Goal: Task Accomplishment & Management: Use online tool/utility

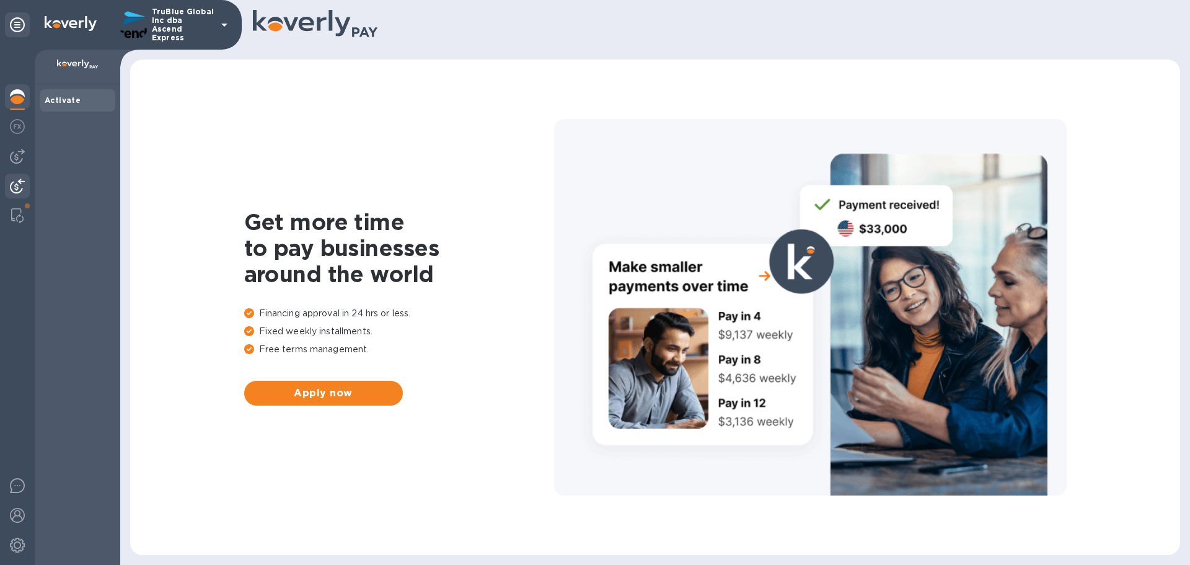
click at [17, 189] on img at bounding box center [17, 186] width 15 height 15
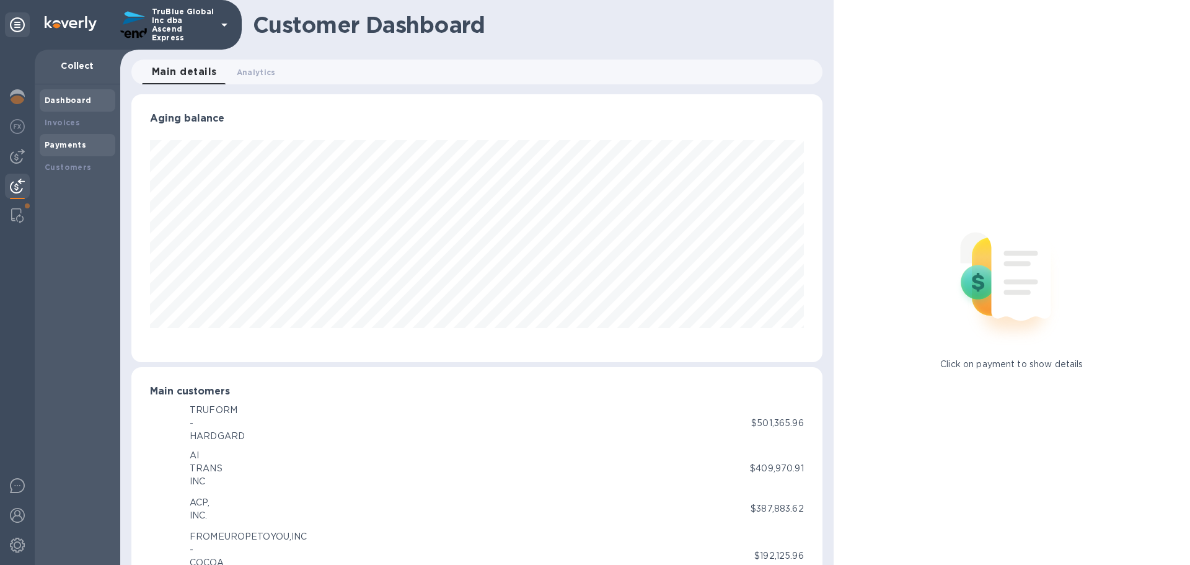
scroll to position [619651, 619233]
click at [64, 148] on b "Payments" at bounding box center [66, 144] width 42 height 9
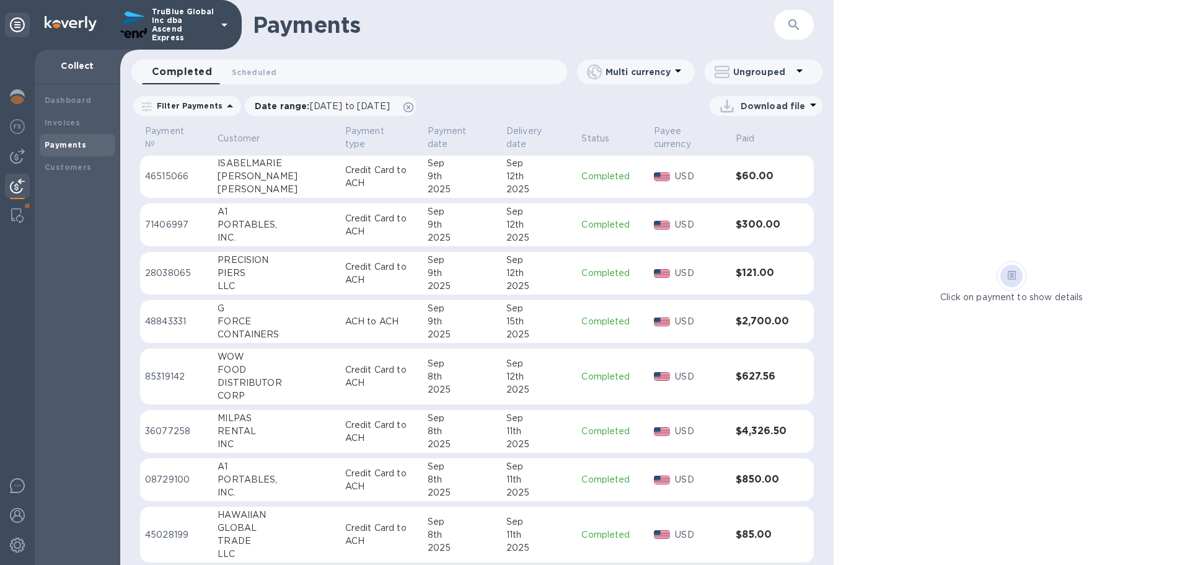
scroll to position [629, 0]
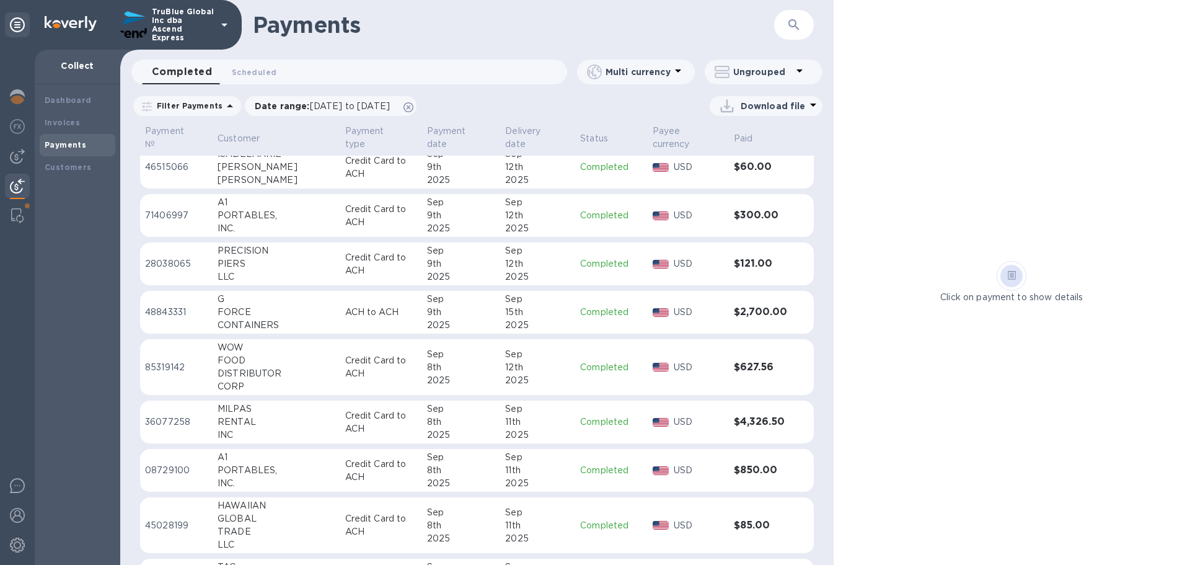
click at [161, 365] on p "85319142" at bounding box center [176, 367] width 63 height 13
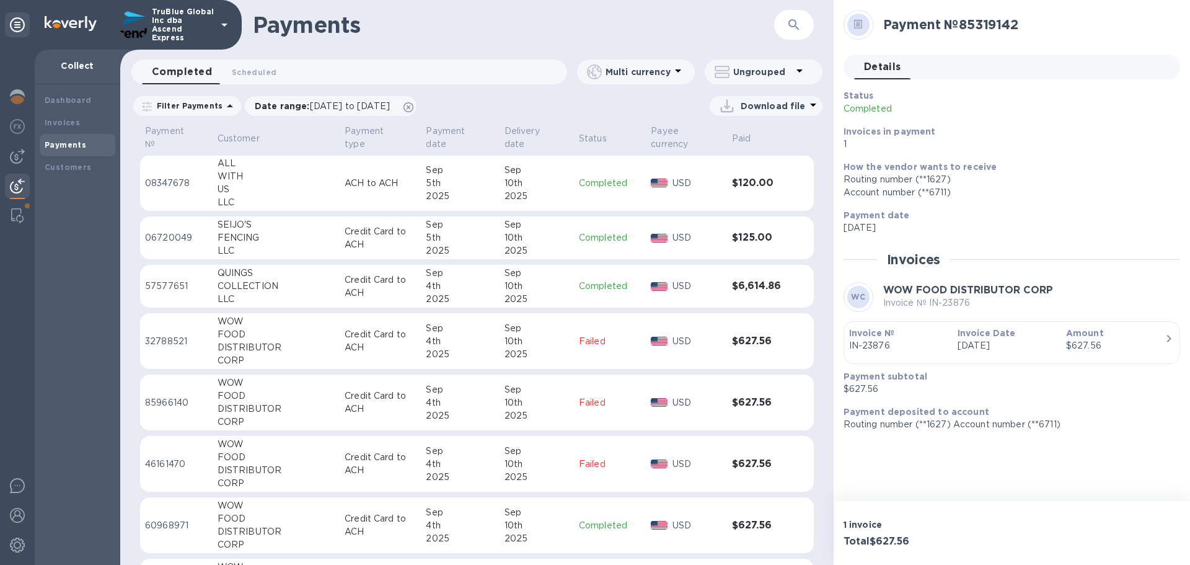
scroll to position [1253, 0]
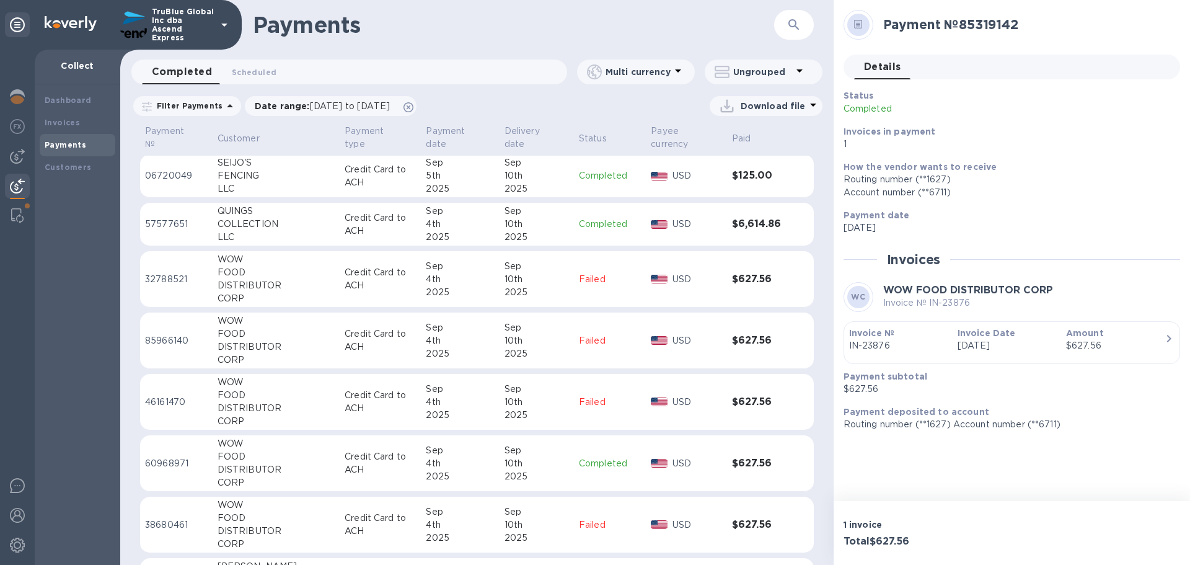
click at [155, 462] on p "60968971" at bounding box center [176, 463] width 63 height 13
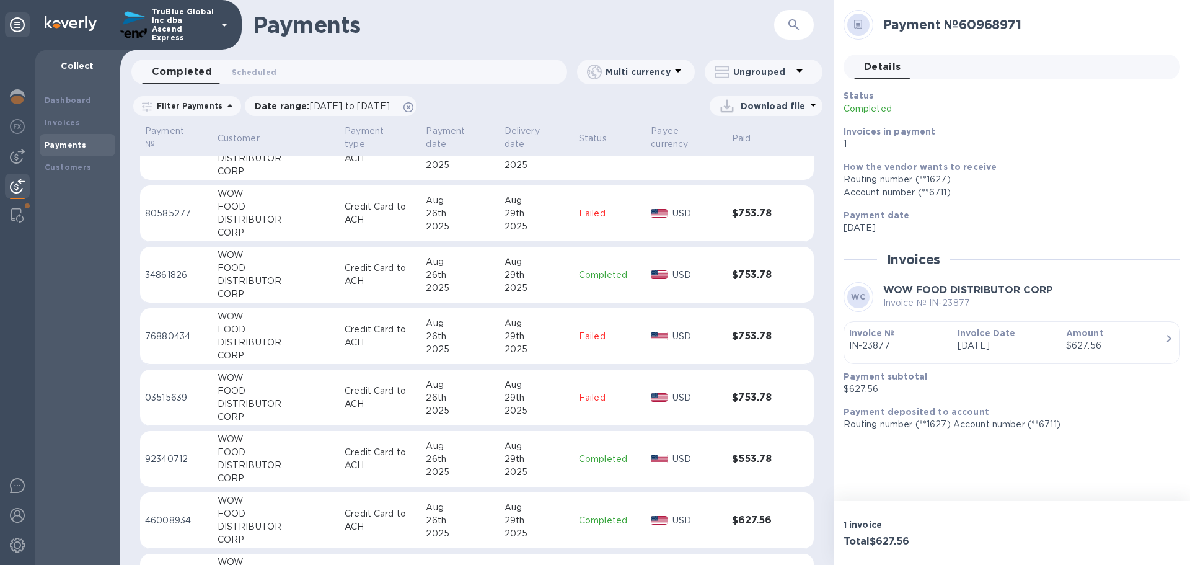
scroll to position [2284, 0]
click at [164, 456] on p "46008934" at bounding box center [176, 458] width 63 height 13
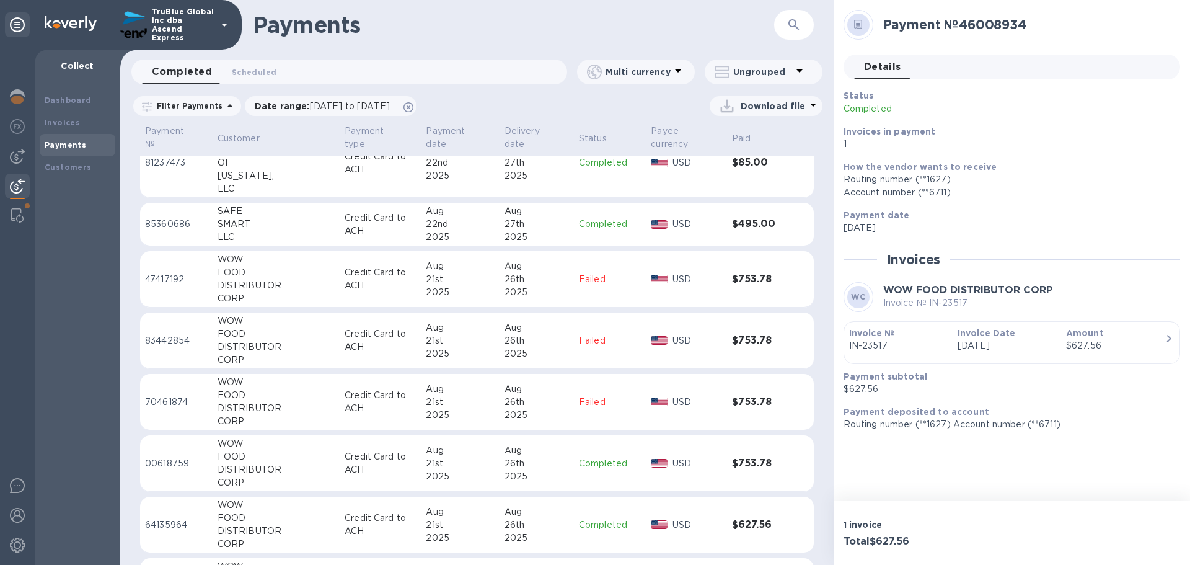
scroll to position [3130, 0]
click at [166, 461] on p "64135964" at bounding box center [176, 462] width 63 height 13
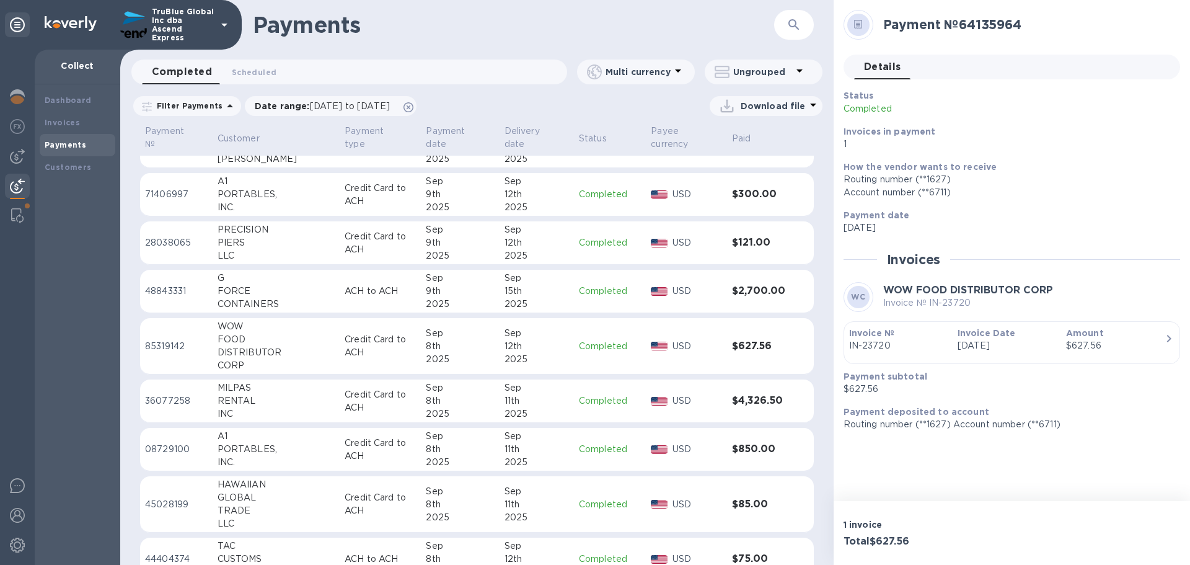
scroll to position [588, 0]
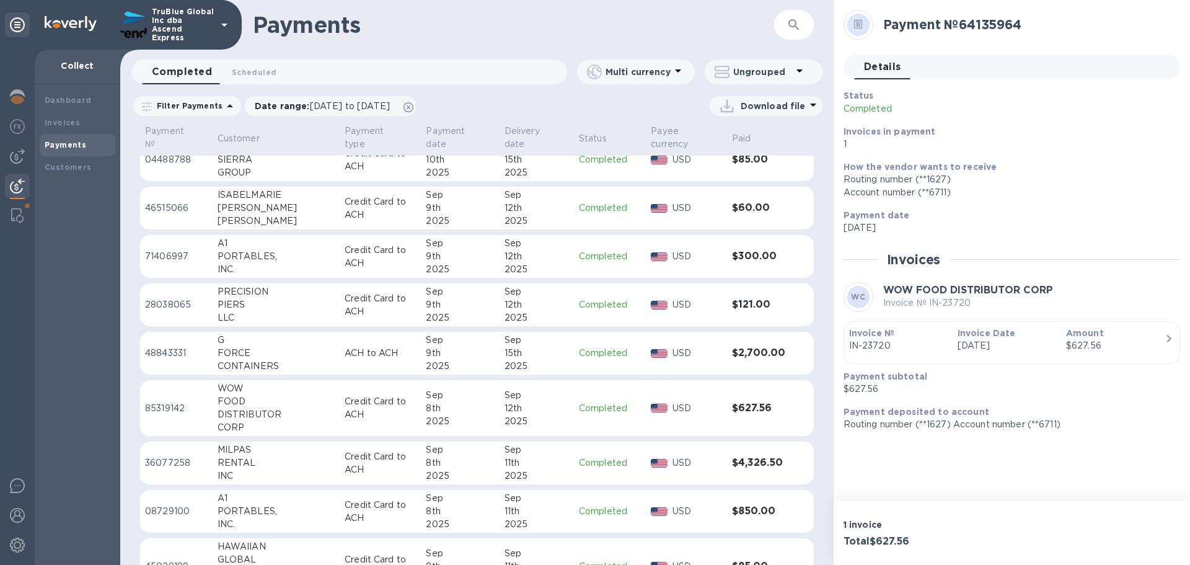
click at [167, 257] on p "71406997" at bounding box center [176, 256] width 63 height 13
click at [168, 307] on p "28038065" at bounding box center [176, 304] width 63 height 13
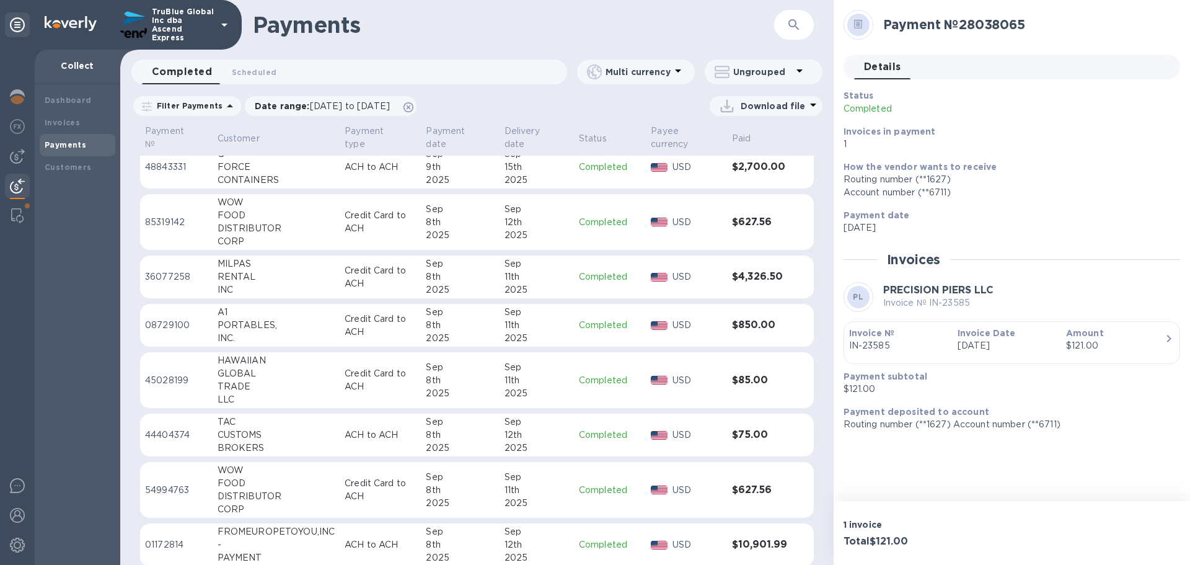
scroll to position [898, 0]
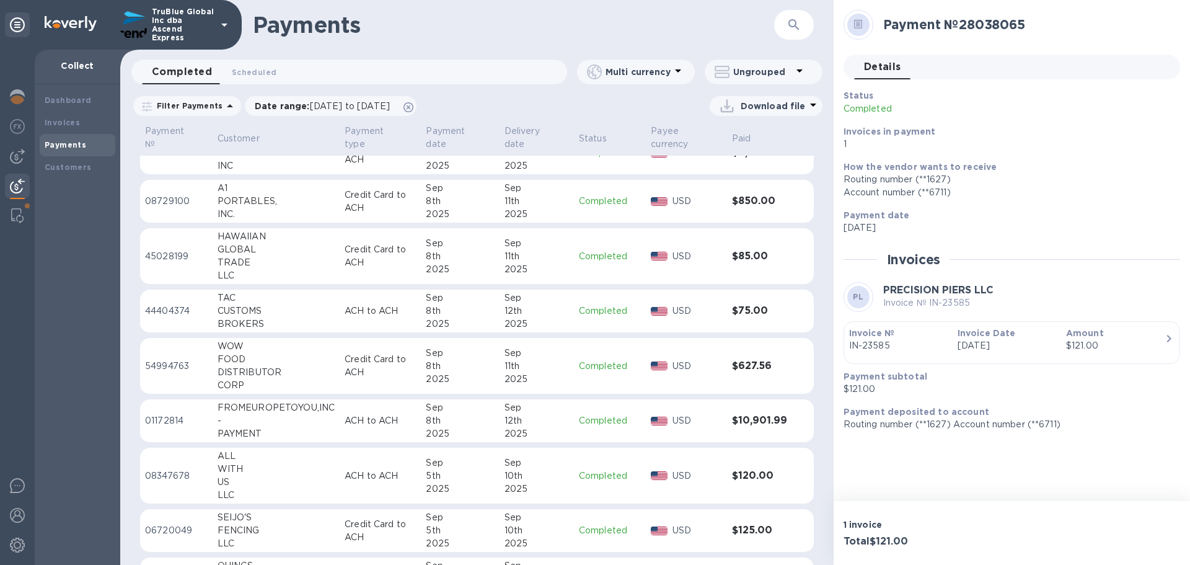
click at [161, 307] on p "44404374" at bounding box center [176, 310] width 63 height 13
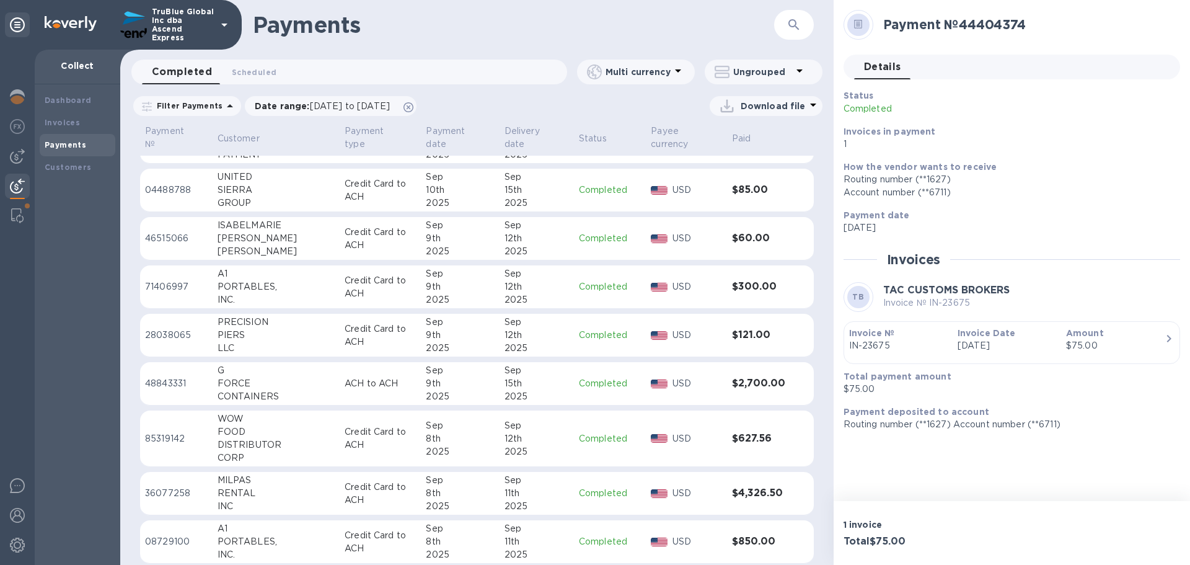
scroll to position [620, 0]
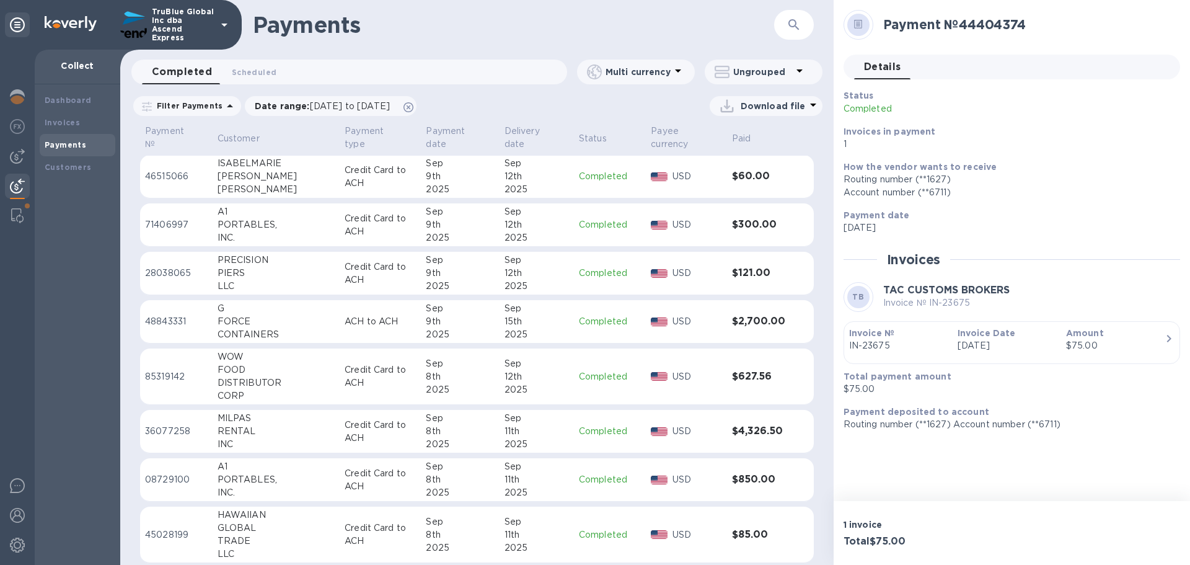
click at [164, 177] on p "46515066" at bounding box center [176, 176] width 63 height 13
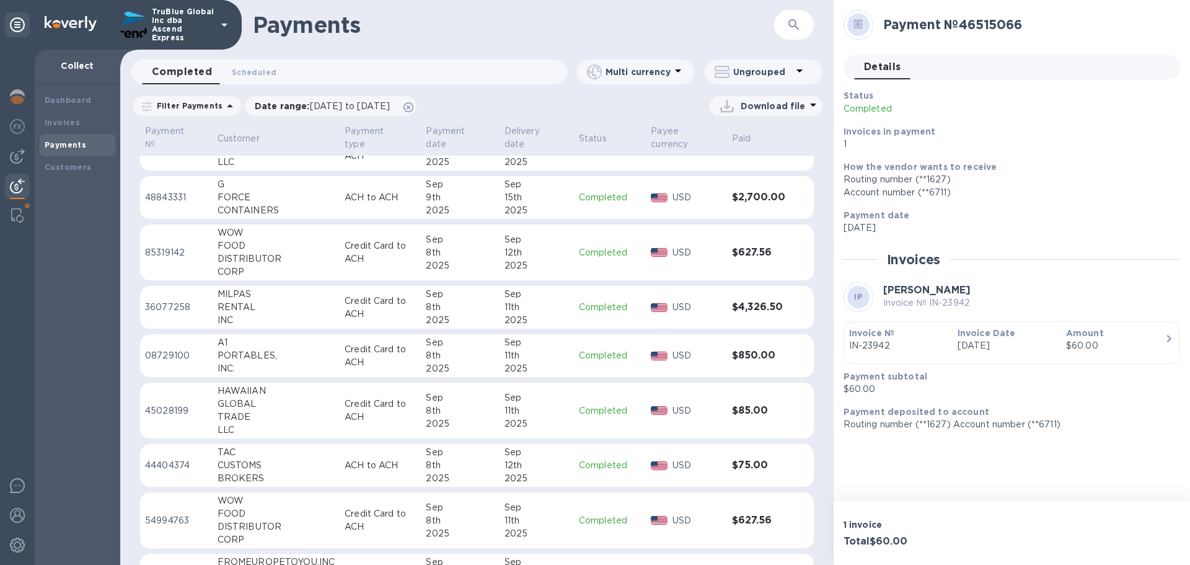
scroll to position [930, 0]
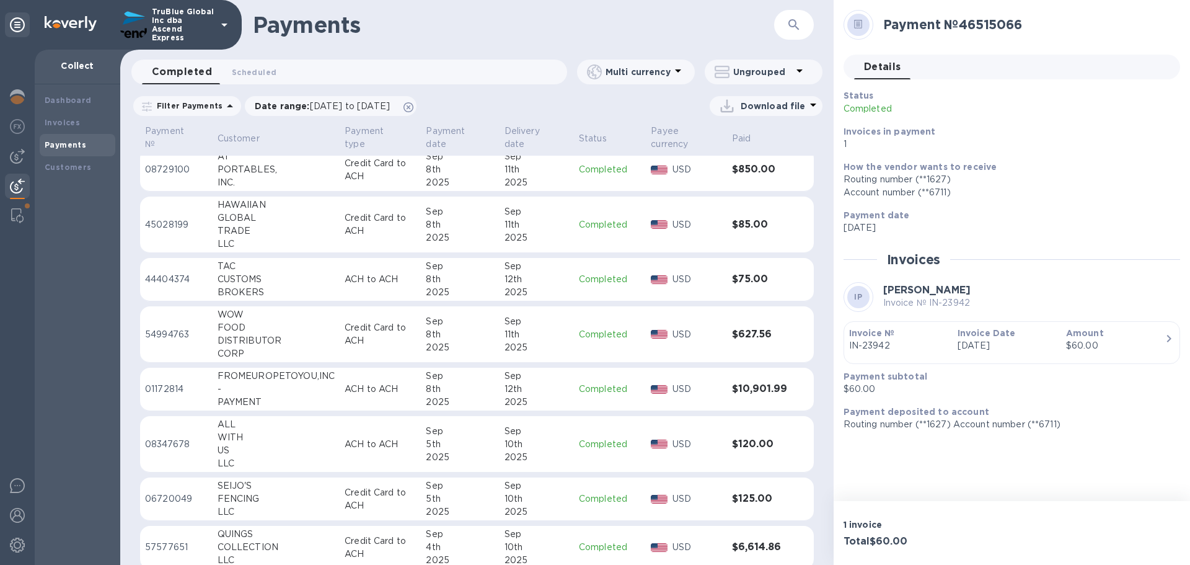
click at [166, 335] on p "54994763" at bounding box center [176, 334] width 63 height 13
drag, startPoint x: 1056, startPoint y: 290, endPoint x: 877, endPoint y: 290, distance: 179.2
click at [877, 290] on div "WC WOW FOOD DISTRIBUTOR CORP Invoice № IN-23878" at bounding box center [1012, 297] width 337 height 30
copy b "WOW FOOD DISTRIBUTOR CORP"
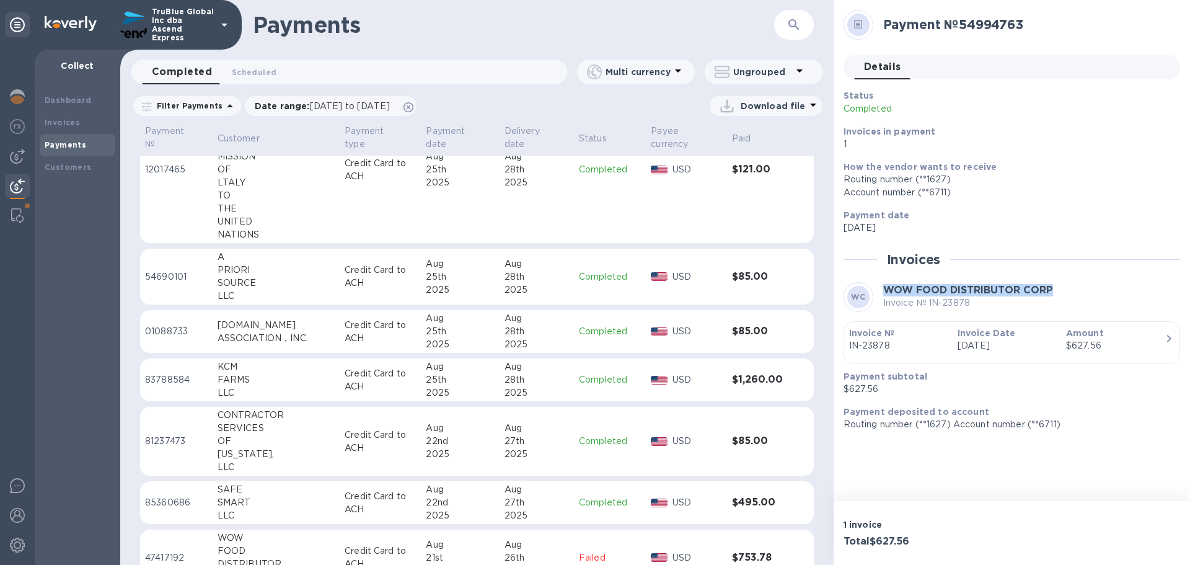
scroll to position [2728, 0]
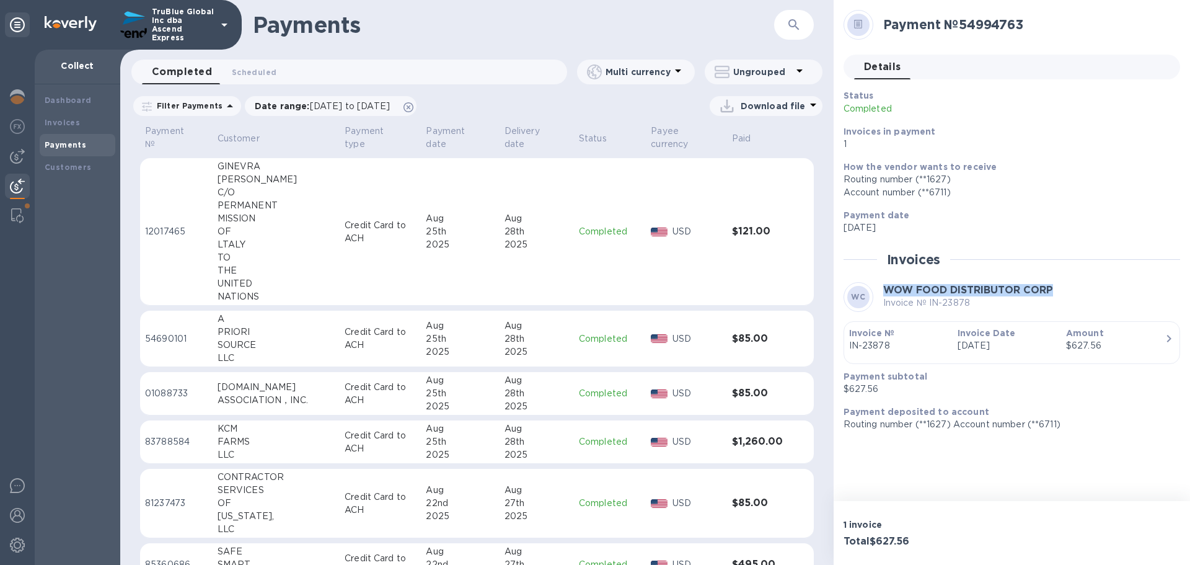
click at [792, 22] on icon "button" at bounding box center [794, 24] width 15 height 15
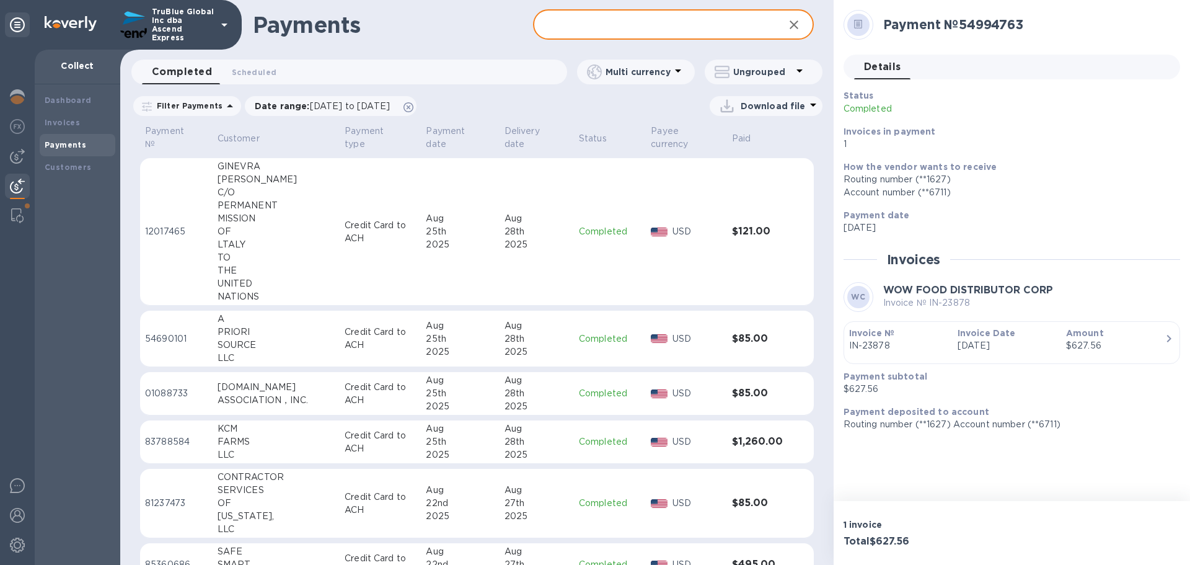
click at [560, 30] on input "text" at bounding box center [653, 25] width 241 height 30
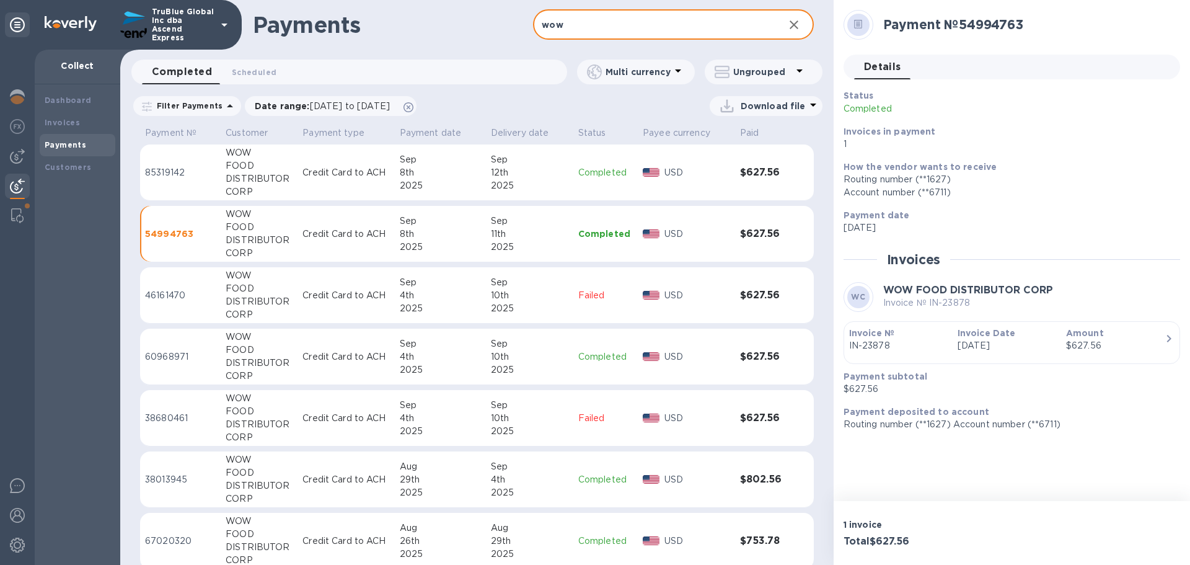
type input "wow"
click at [227, 107] on icon at bounding box center [230, 105] width 6 height 3
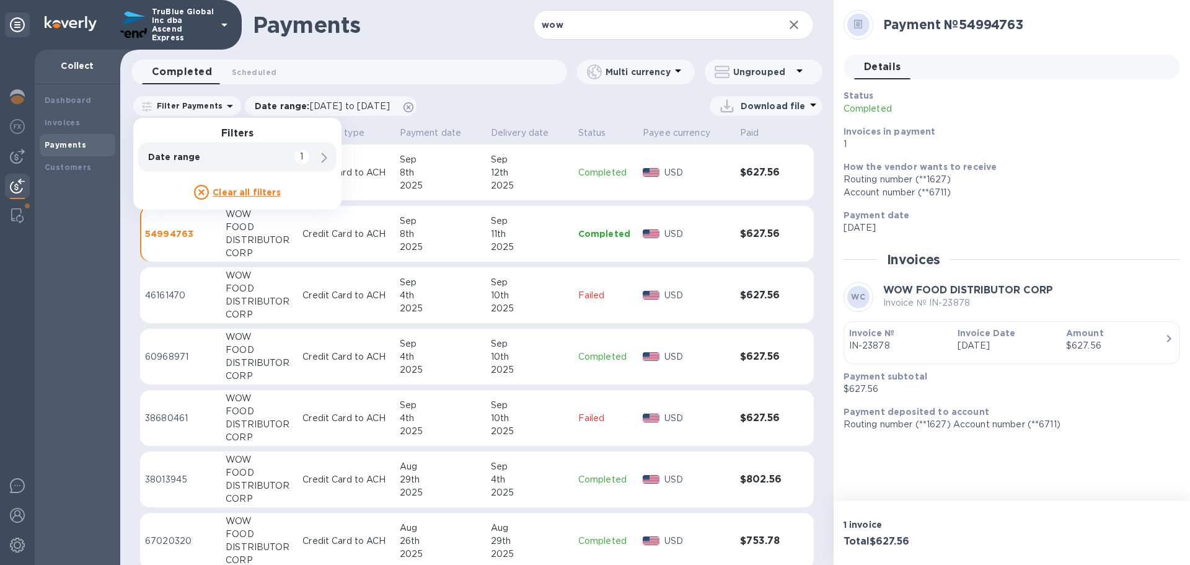
click at [203, 195] on icon at bounding box center [201, 192] width 15 height 15
click at [286, 106] on p "Date range : [DATE] to [DATE]" at bounding box center [325, 106] width 141 height 12
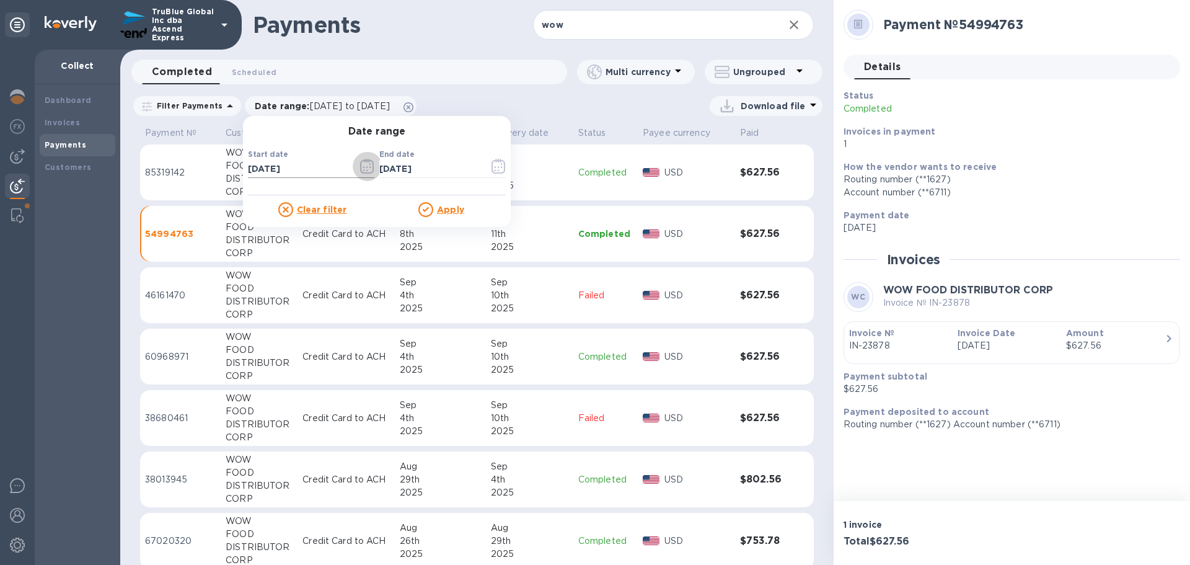
click at [363, 167] on icon "button" at bounding box center [367, 166] width 14 height 15
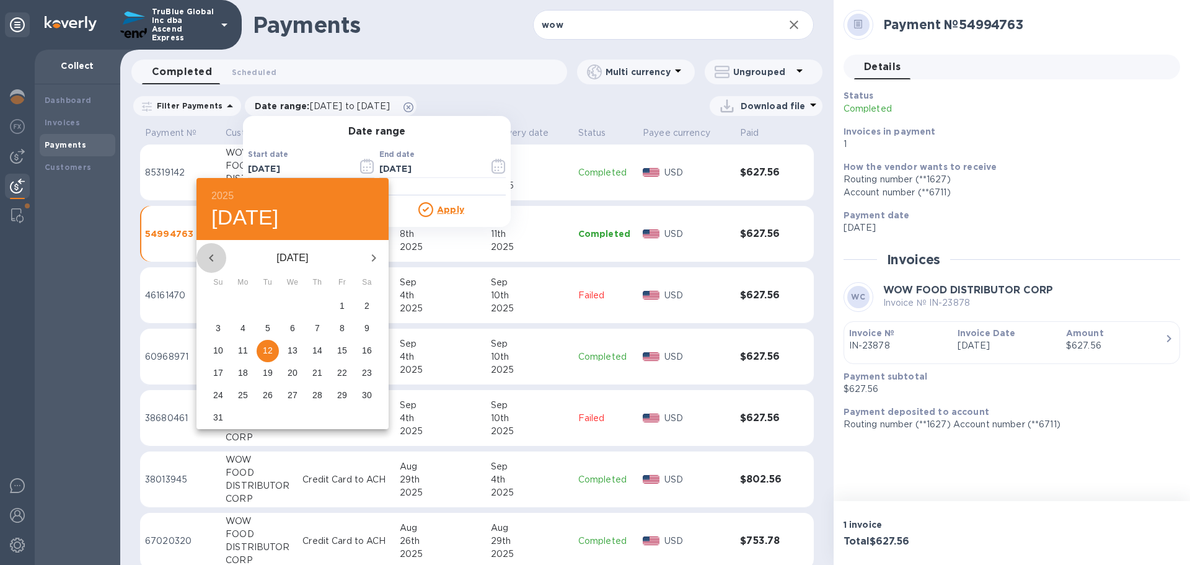
click at [213, 260] on icon "button" at bounding box center [211, 257] width 4 height 7
click at [242, 397] on p "28" at bounding box center [243, 395] width 10 height 12
type input "[DATE]"
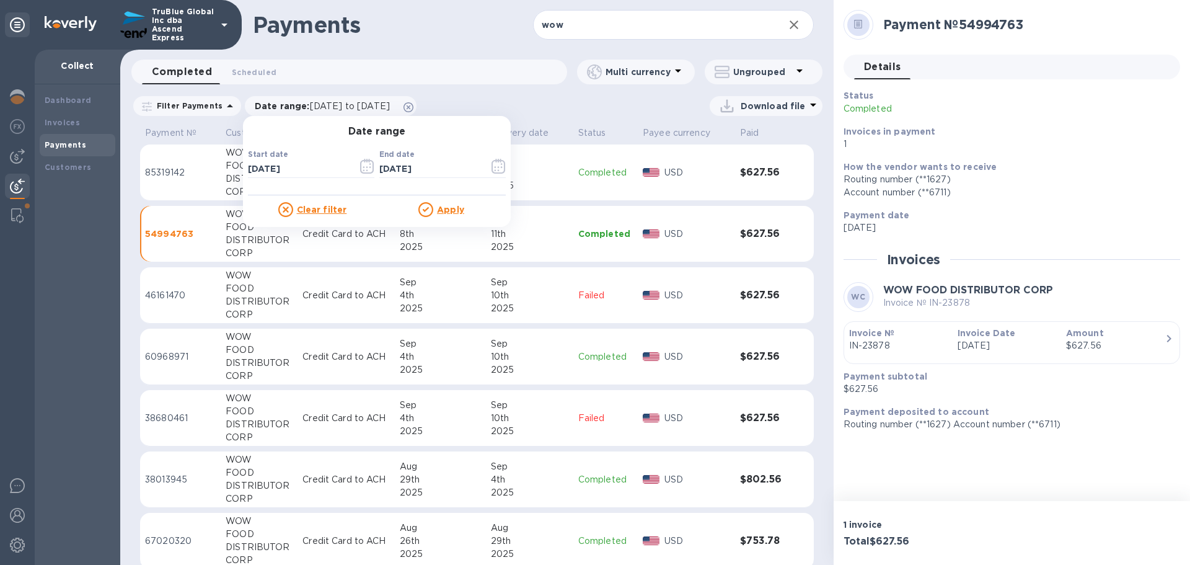
click at [443, 211] on u "Apply" at bounding box center [450, 210] width 27 height 10
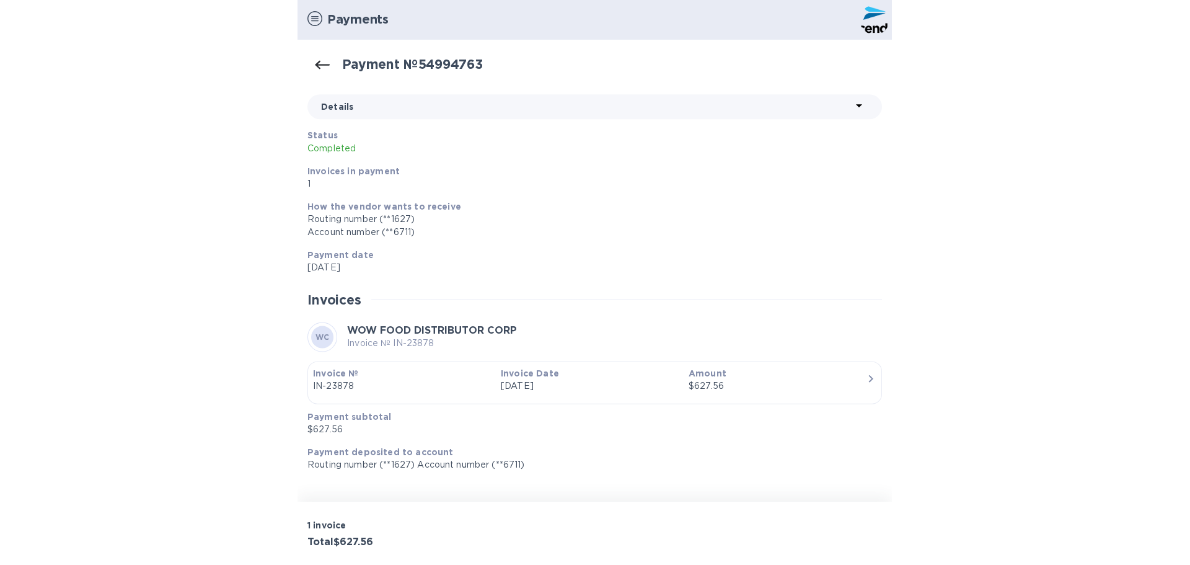
scroll to position [1193, 0]
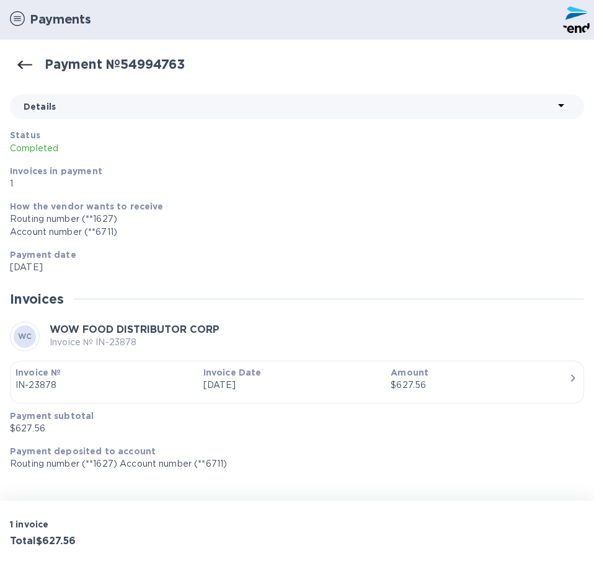
click at [381, 96] on div "Details" at bounding box center [297, 106] width 574 height 25
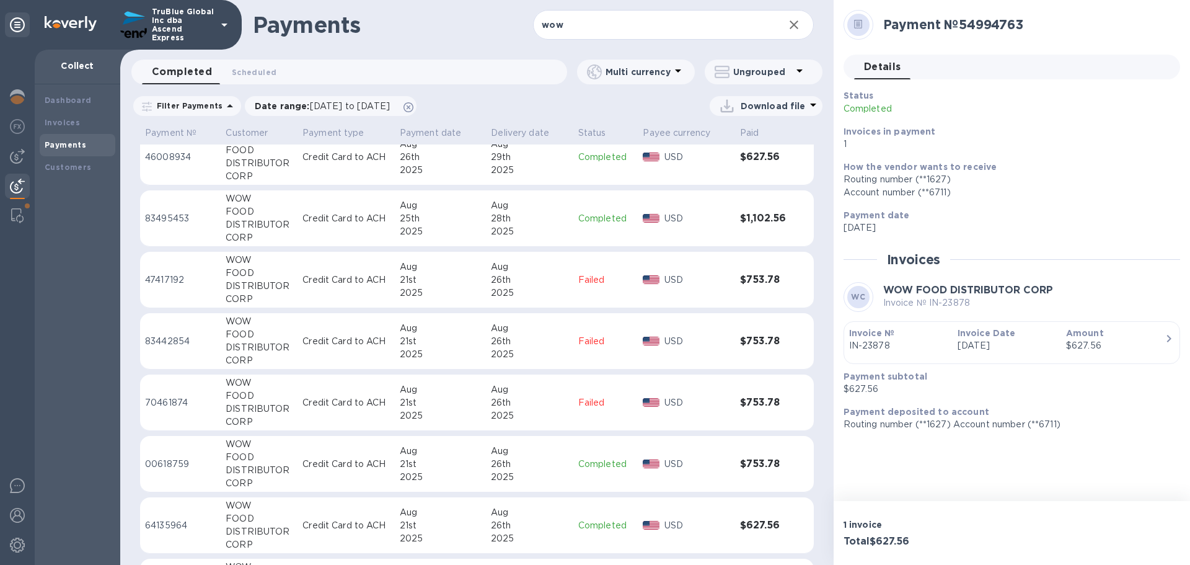
scroll to position [1059, 0]
drag, startPoint x: 828, startPoint y: 514, endPoint x: 821, endPoint y: 560, distance: 46.4
click at [821, 560] on div "Payment № Customer Payment type Payment date Delivery date Status Payee currenc…" at bounding box center [477, 344] width 714 height 442
click at [227, 105] on icon at bounding box center [230, 105] width 6 height 3
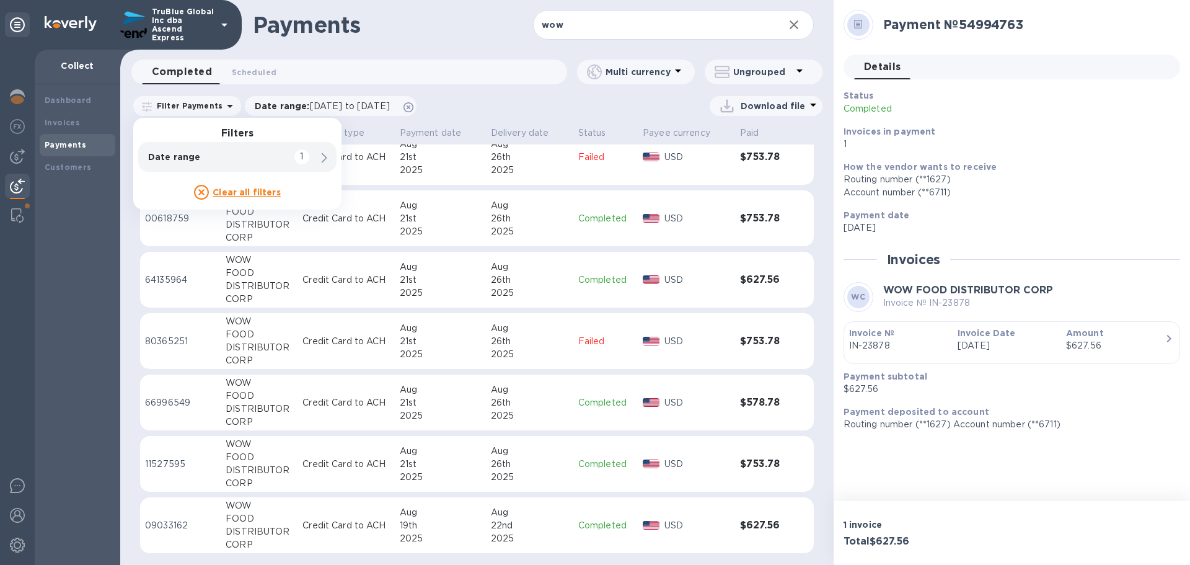
click at [201, 190] on icon at bounding box center [201, 192] width 15 height 15
click at [322, 159] on icon at bounding box center [325, 158] width 6 height 10
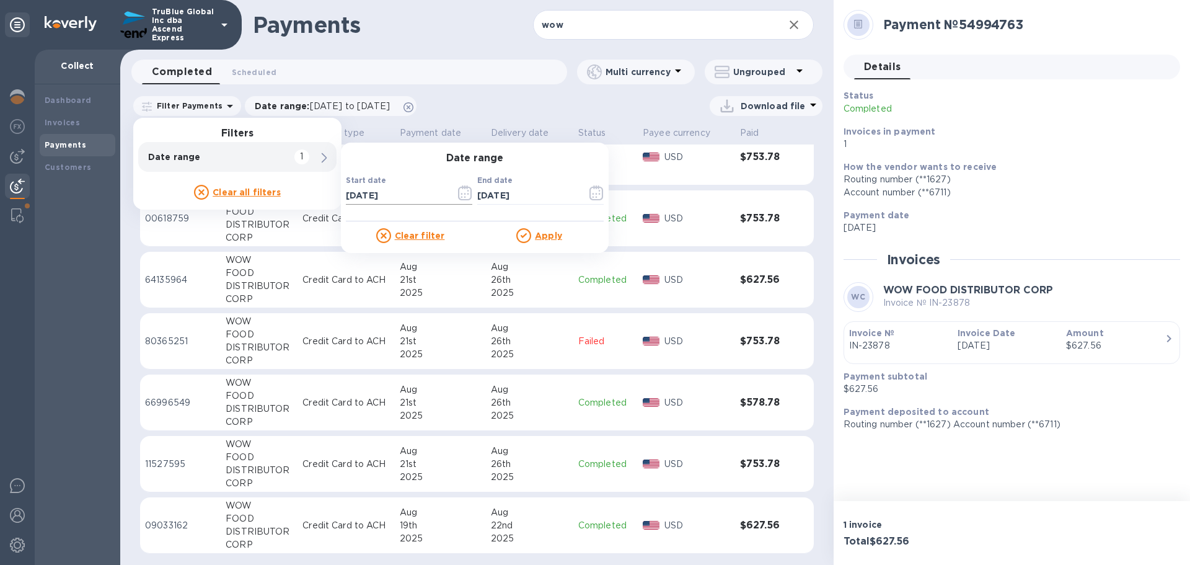
click at [459, 195] on icon "button" at bounding box center [465, 192] width 14 height 15
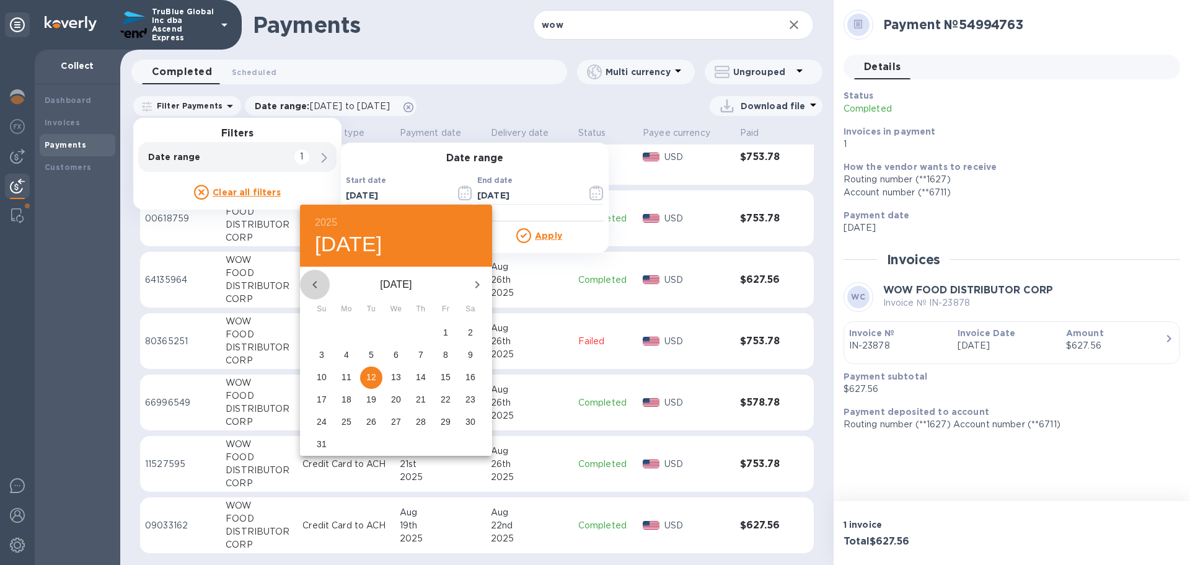
click at [313, 285] on icon "button" at bounding box center [314, 284] width 15 height 15
click at [348, 424] on p "28" at bounding box center [347, 421] width 10 height 12
type input "[DATE]"
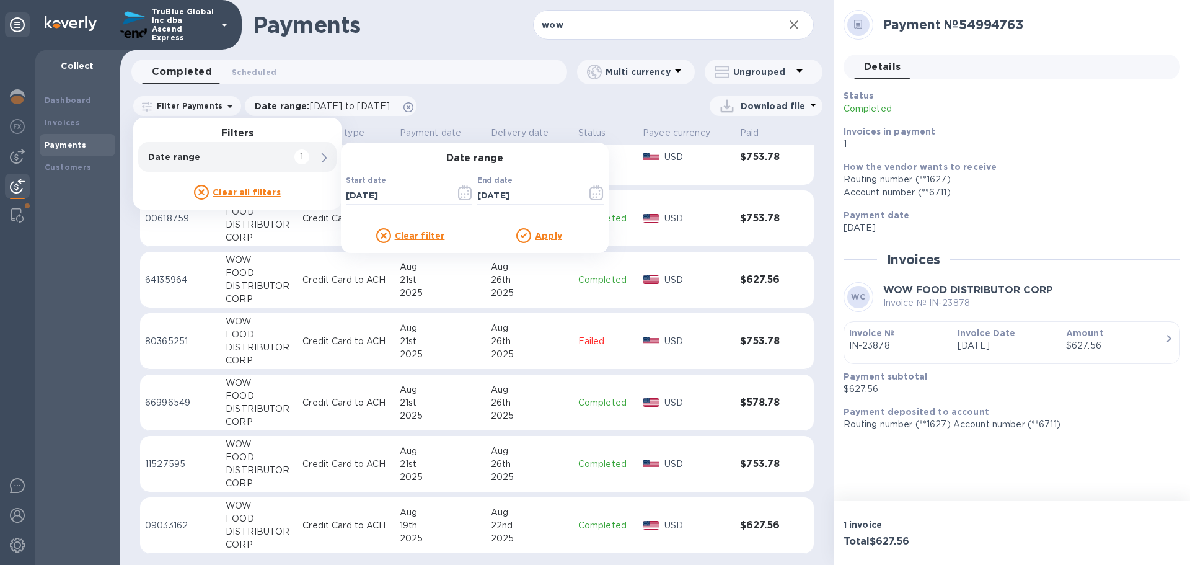
click at [549, 238] on u "Apply" at bounding box center [548, 236] width 27 height 10
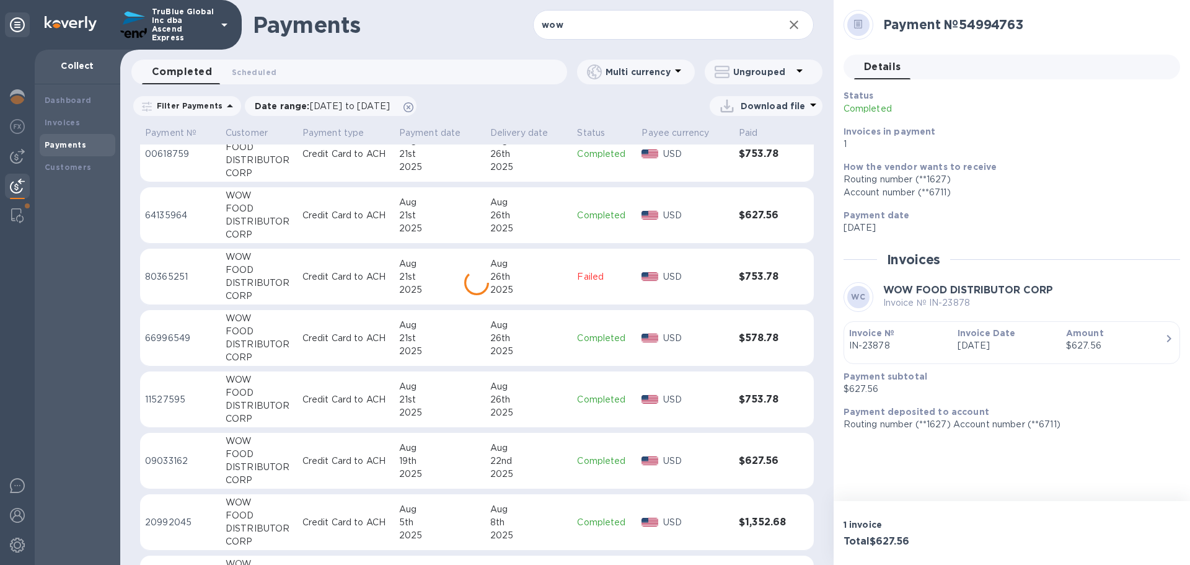
scroll to position [1182, 0]
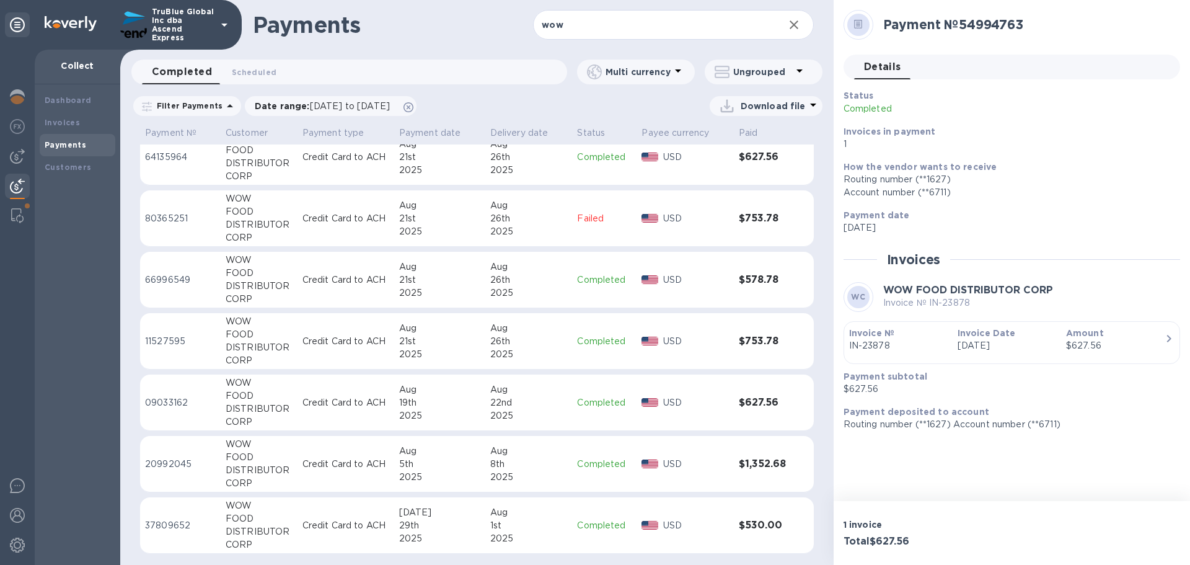
click at [162, 405] on p "09033162" at bounding box center [180, 402] width 71 height 13
click at [168, 154] on p "64135964" at bounding box center [180, 157] width 71 height 13
click at [166, 345] on p "11527595" at bounding box center [180, 341] width 71 height 13
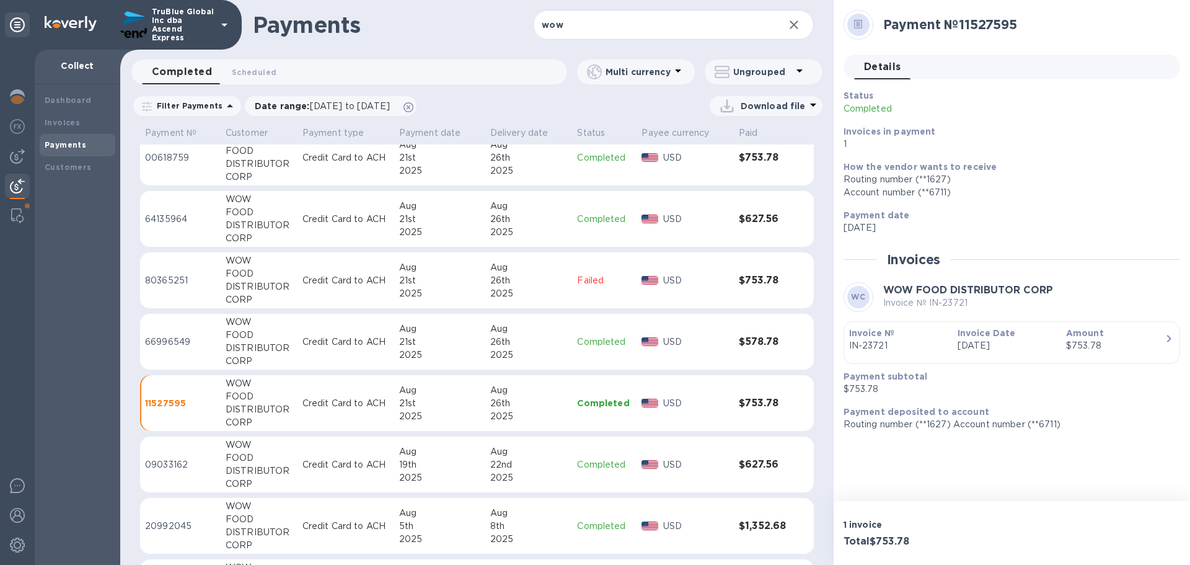
scroll to position [1058, 0]
click at [157, 219] on p "00618759" at bounding box center [180, 219] width 71 height 13
click at [161, 464] on p "11527595" at bounding box center [180, 465] width 71 height 13
click at [159, 219] on p "00618759" at bounding box center [180, 219] width 71 height 13
click at [162, 466] on p "11527595" at bounding box center [180, 465] width 71 height 13
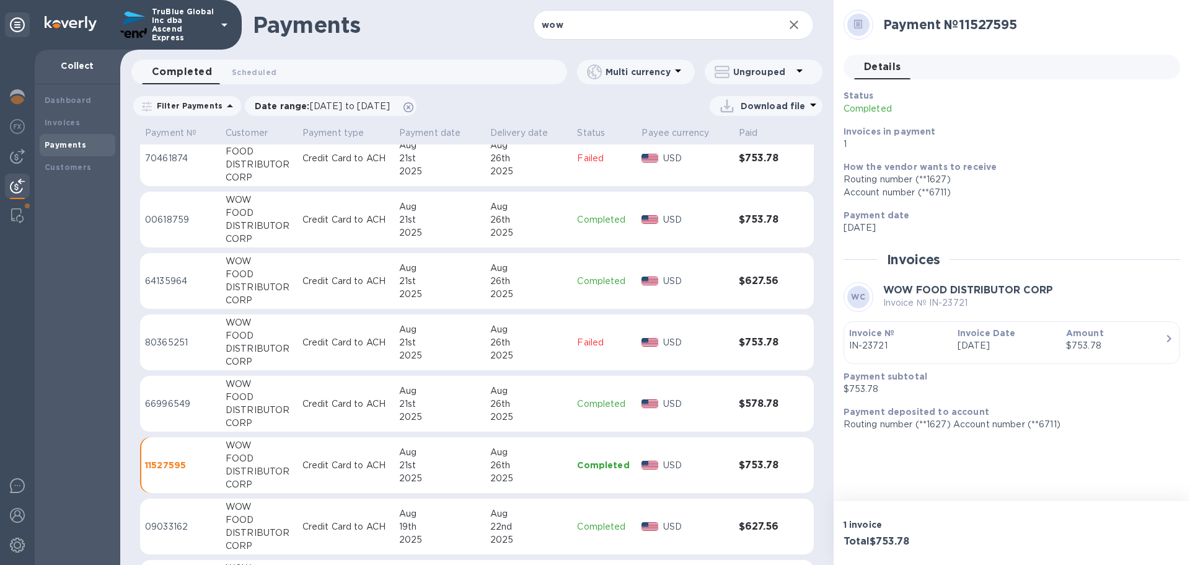
click at [166, 405] on p "66996549" at bounding box center [180, 403] width 71 height 13
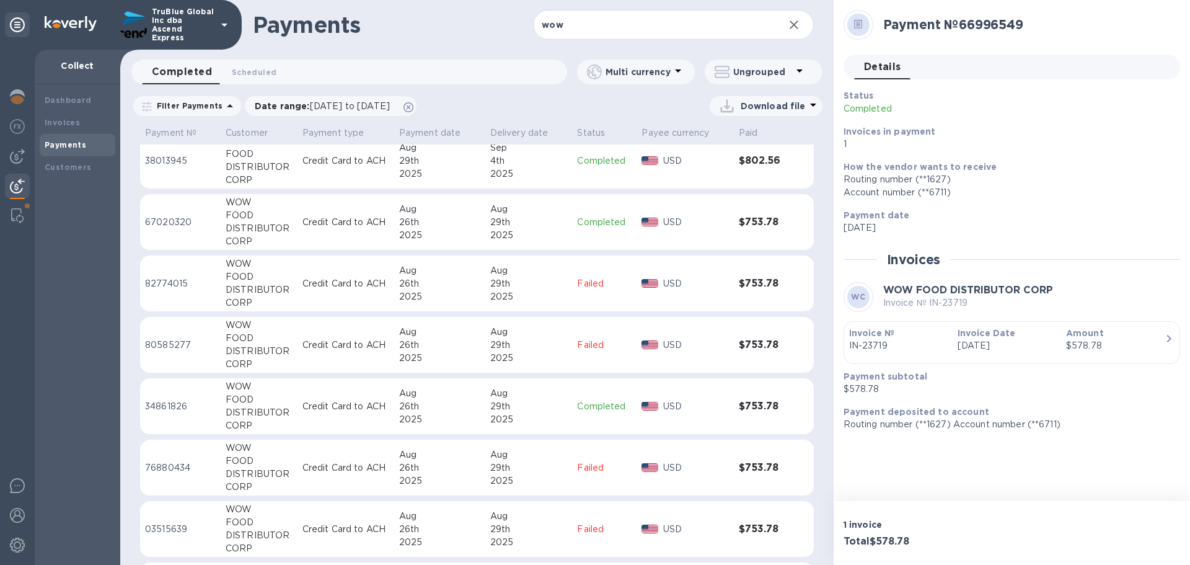
scroll to position [298, 0]
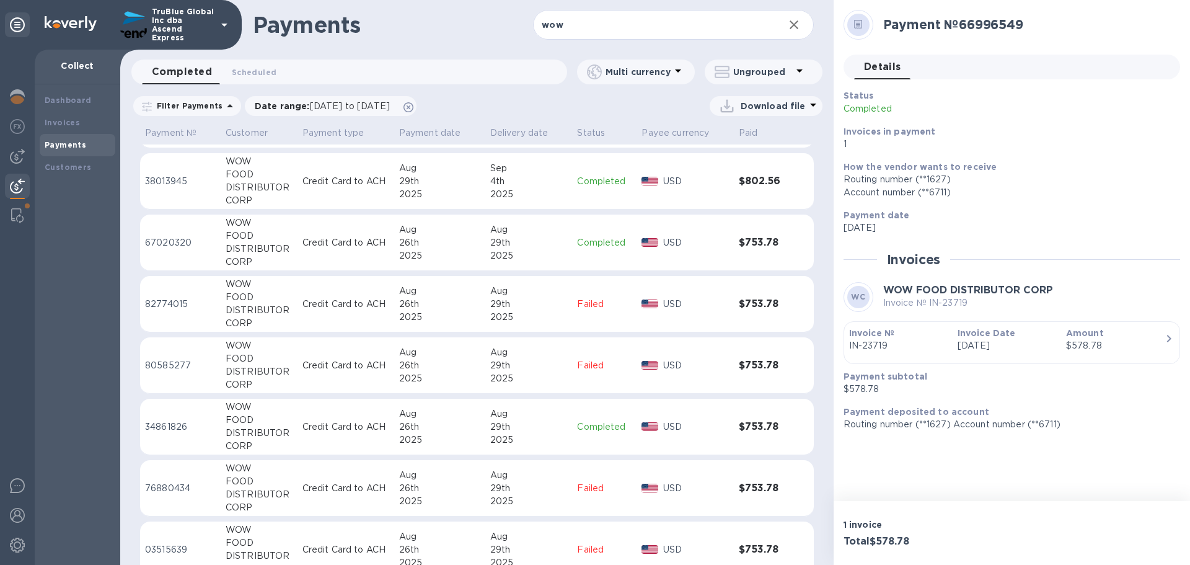
click at [811, 107] on icon at bounding box center [813, 104] width 15 height 15
click at [726, 106] on div at bounding box center [595, 282] width 1190 height 565
click at [726, 106] on icon at bounding box center [727, 106] width 20 height 20
click at [740, 137] on li "XLSX file" at bounding box center [767, 135] width 84 height 35
drag, startPoint x: 776, startPoint y: 449, endPoint x: 778, endPoint y: 443, distance: 6.5
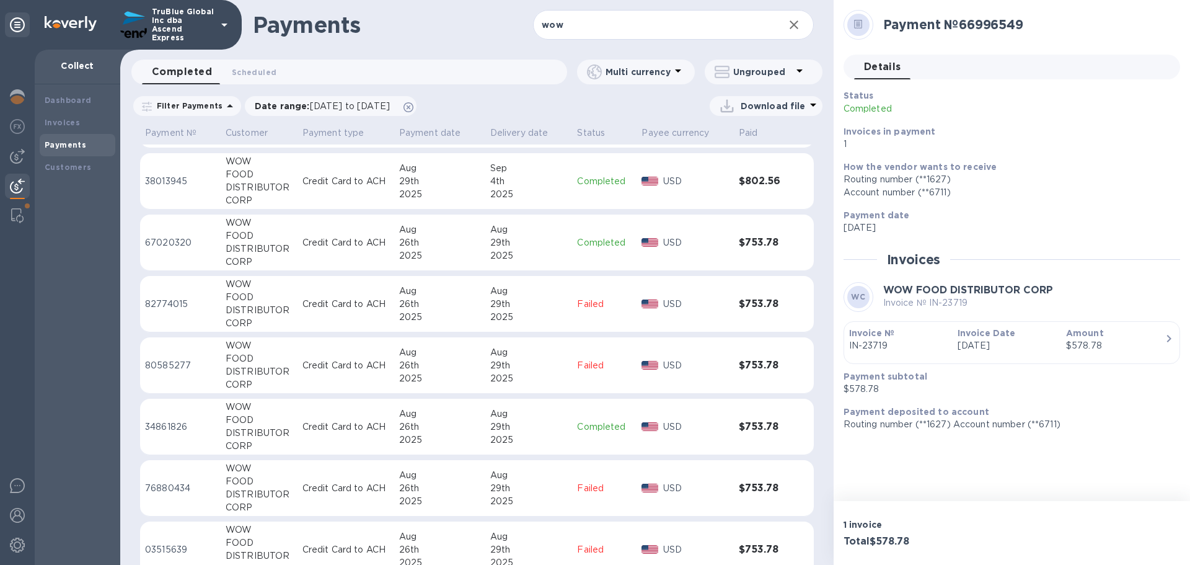
click at [777, 449] on td "$753.78" at bounding box center [763, 427] width 59 height 56
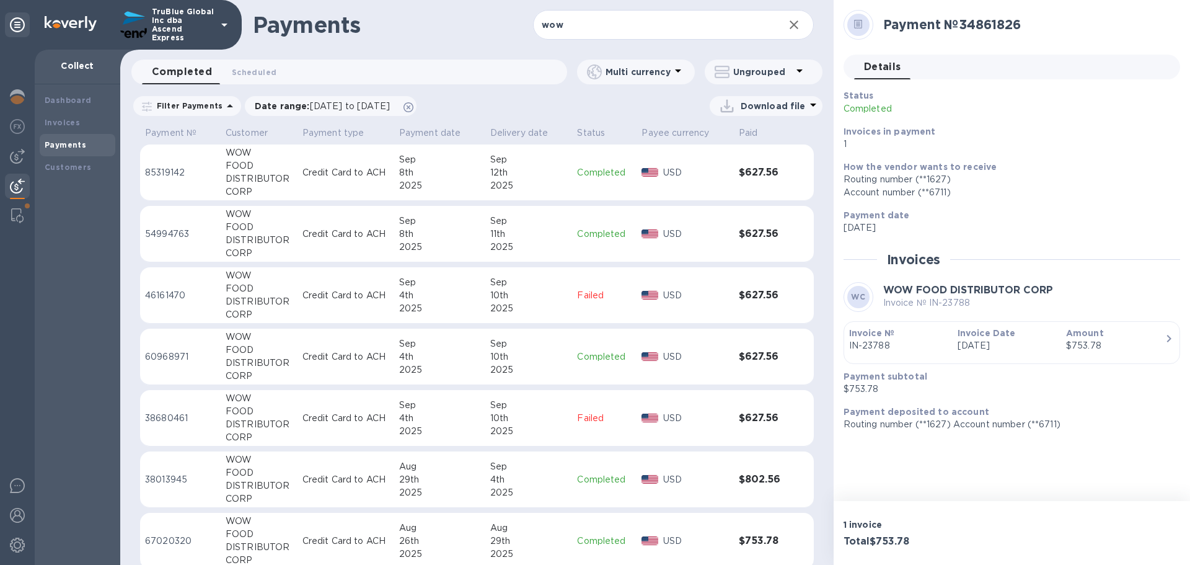
click at [166, 237] on p "54994763" at bounding box center [180, 234] width 71 height 13
click at [159, 356] on p "60968971" at bounding box center [180, 356] width 71 height 13
